Goal: Task Accomplishment & Management: Use online tool/utility

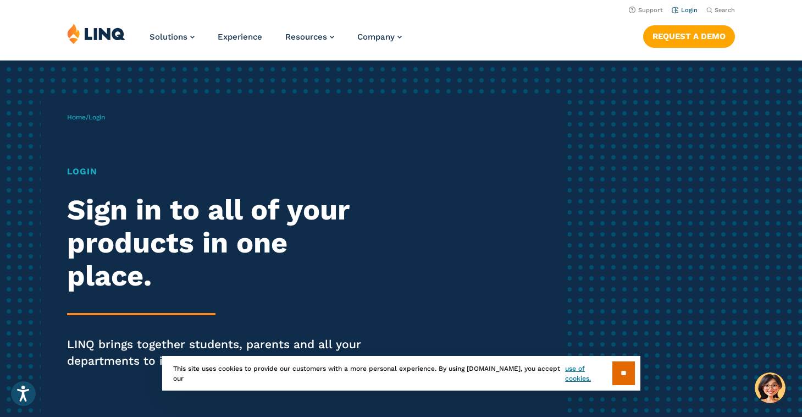
click at [693, 9] on link "Login" at bounding box center [685, 10] width 26 height 7
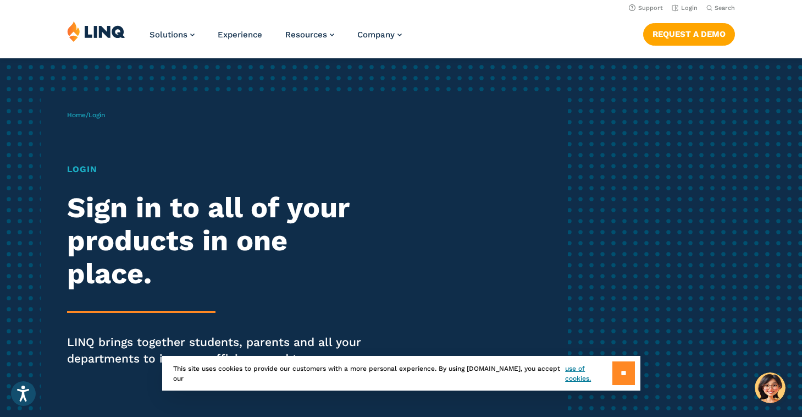
click at [625, 368] on input "**" at bounding box center [623, 373] width 23 height 24
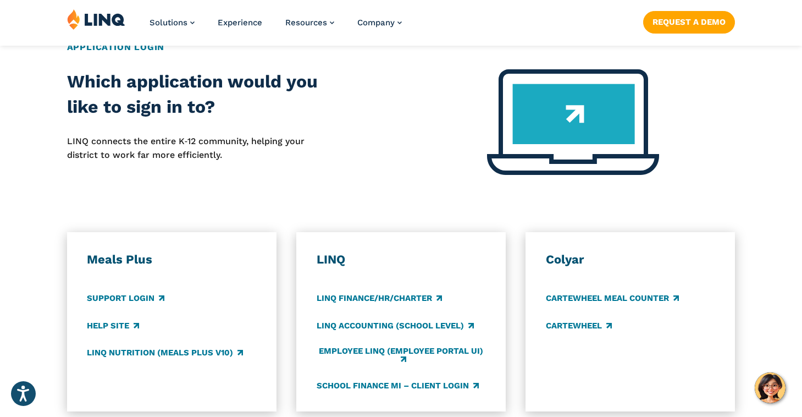
scroll to position [468, 0]
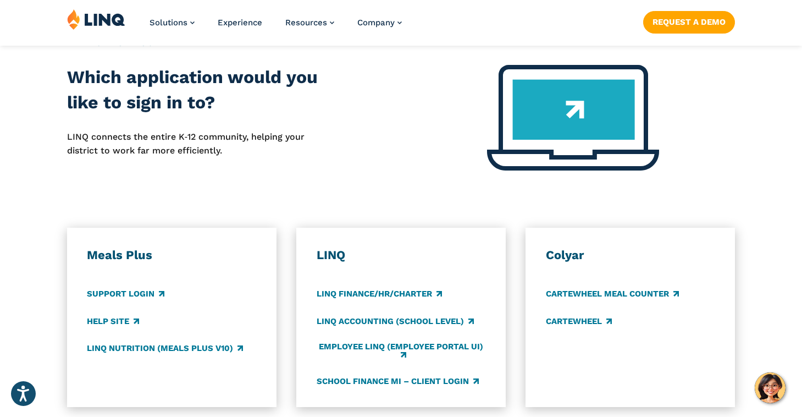
click at [131, 255] on h3 "Meals Plus" at bounding box center [171, 254] width 169 height 15
click at [142, 350] on link "LINQ Nutrition (Meals Plus v10)" at bounding box center [165, 348] width 156 height 12
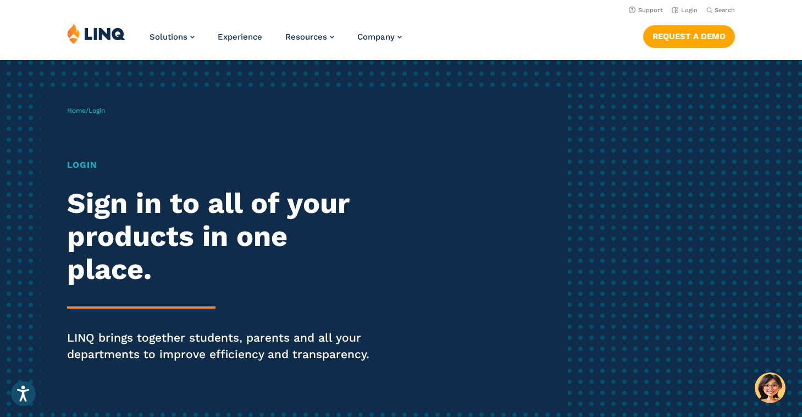
scroll to position [0, 0]
